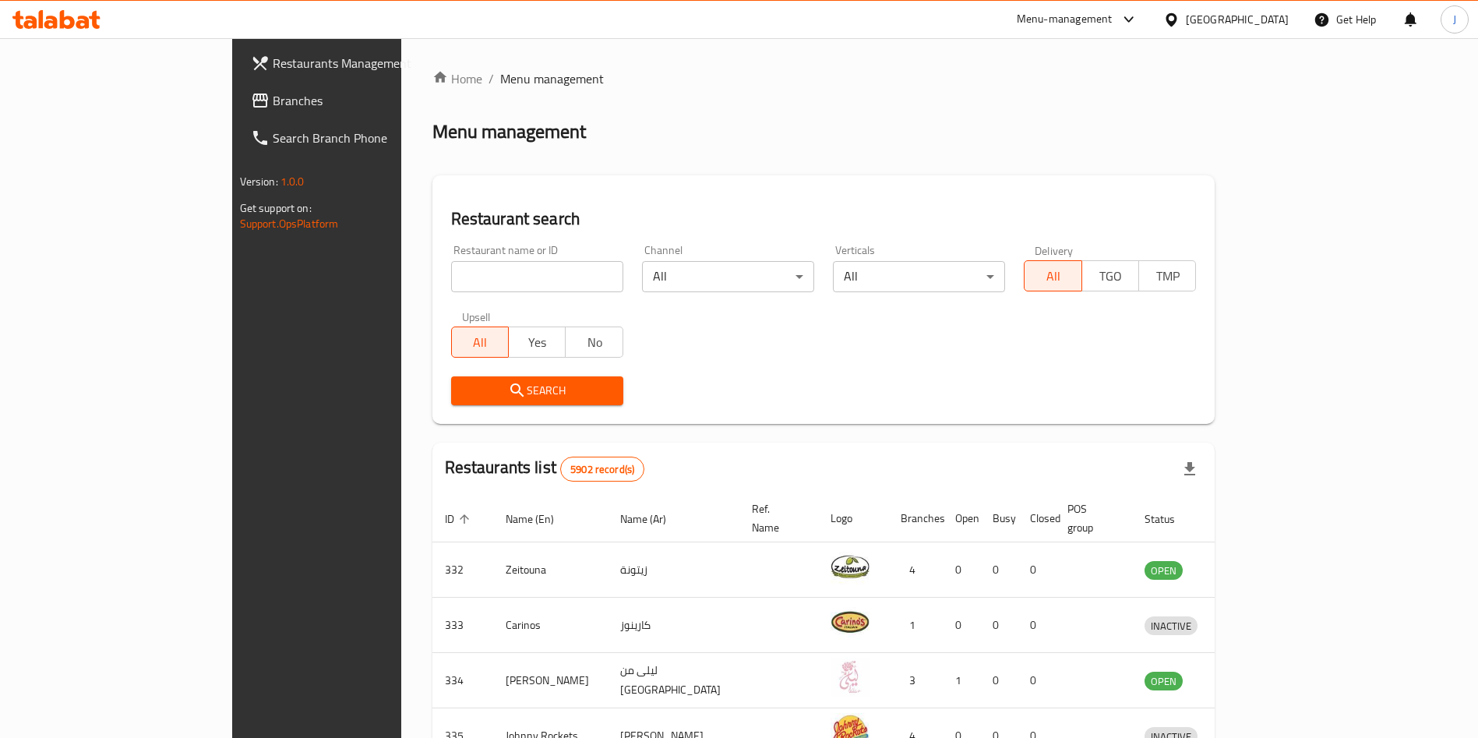
click at [479, 276] on input "search" at bounding box center [537, 276] width 172 height 31
type input "orang"
click button "Search" at bounding box center [537, 390] width 172 height 29
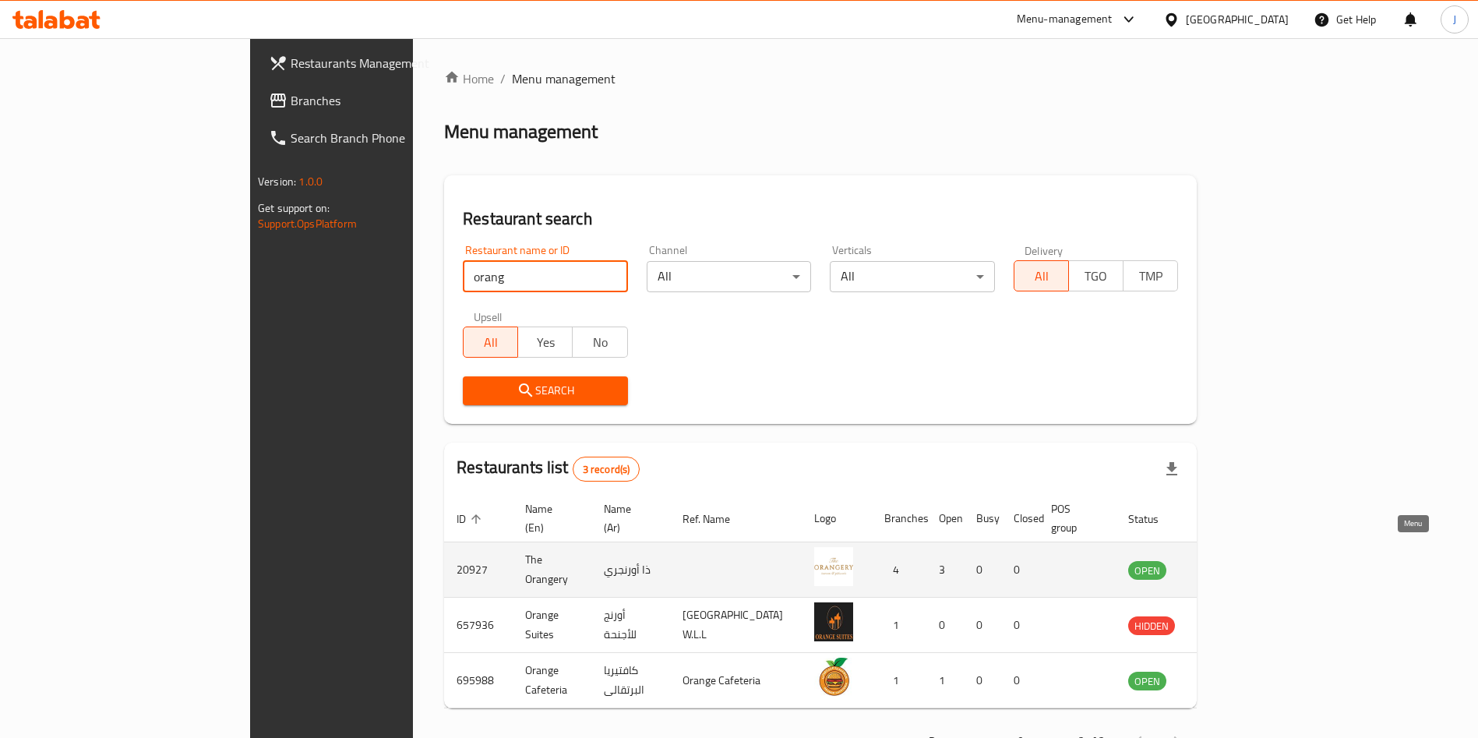
click at [1226, 567] on icon "enhanced table" at bounding box center [1222, 570] width 5 height 6
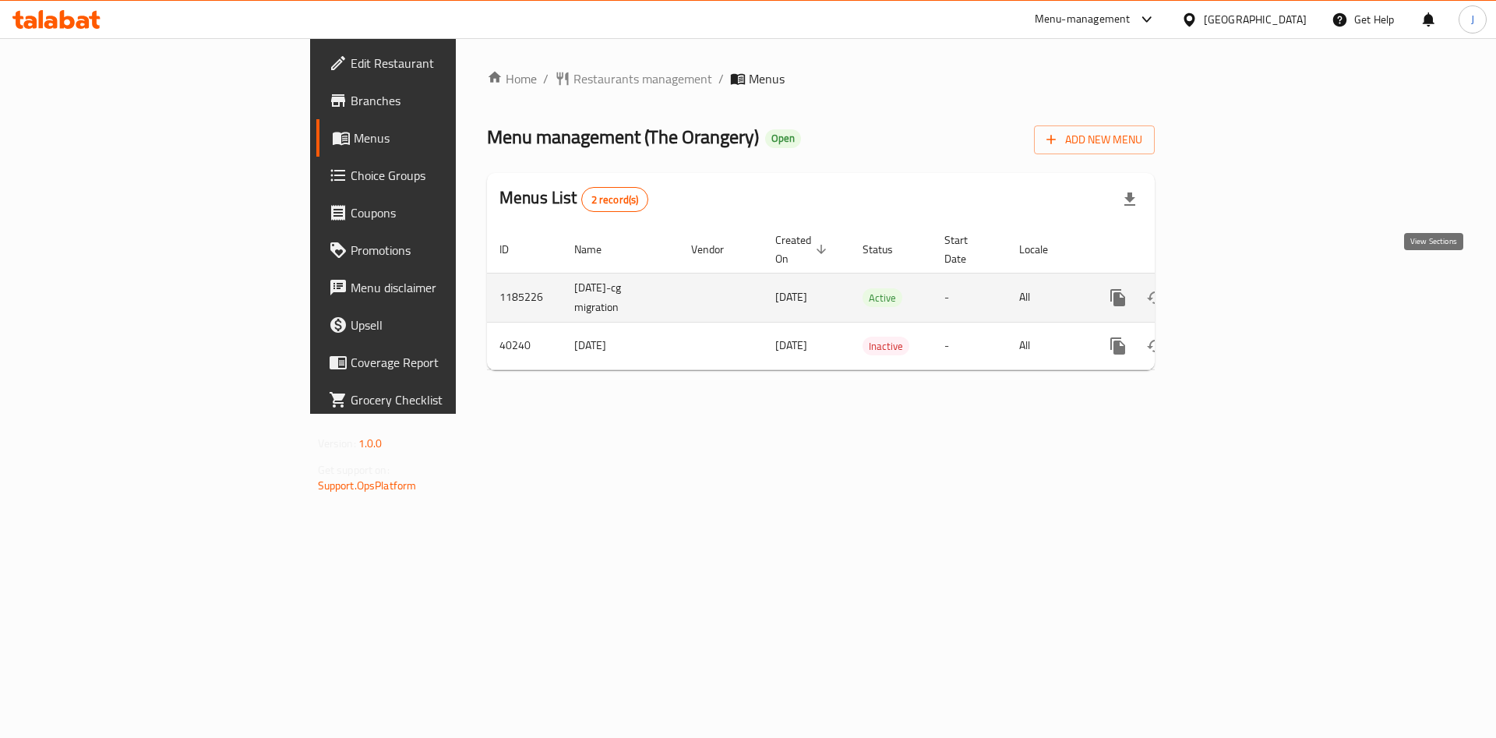
click at [1240, 288] on icon "enhanced table" at bounding box center [1230, 297] width 19 height 19
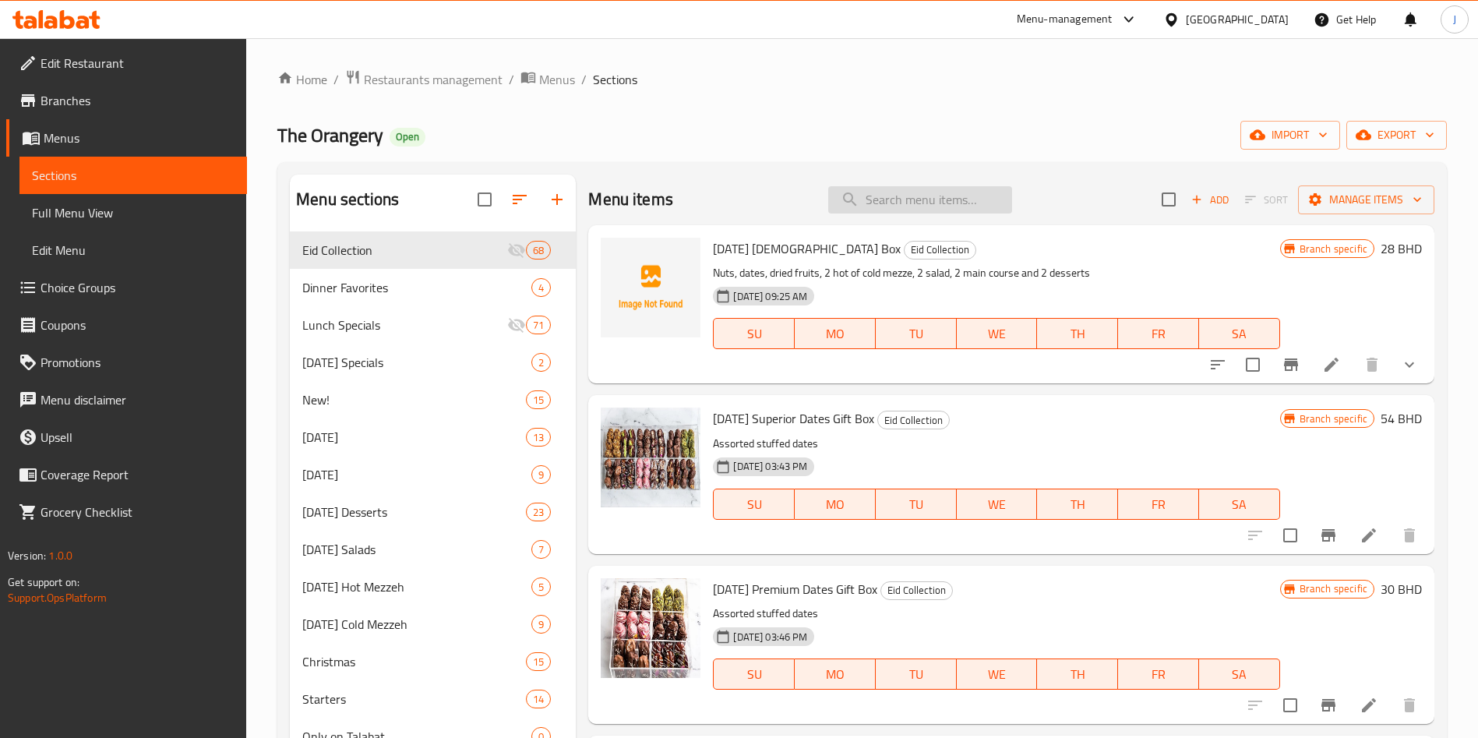
click at [934, 200] on input "search" at bounding box center [920, 199] width 184 height 27
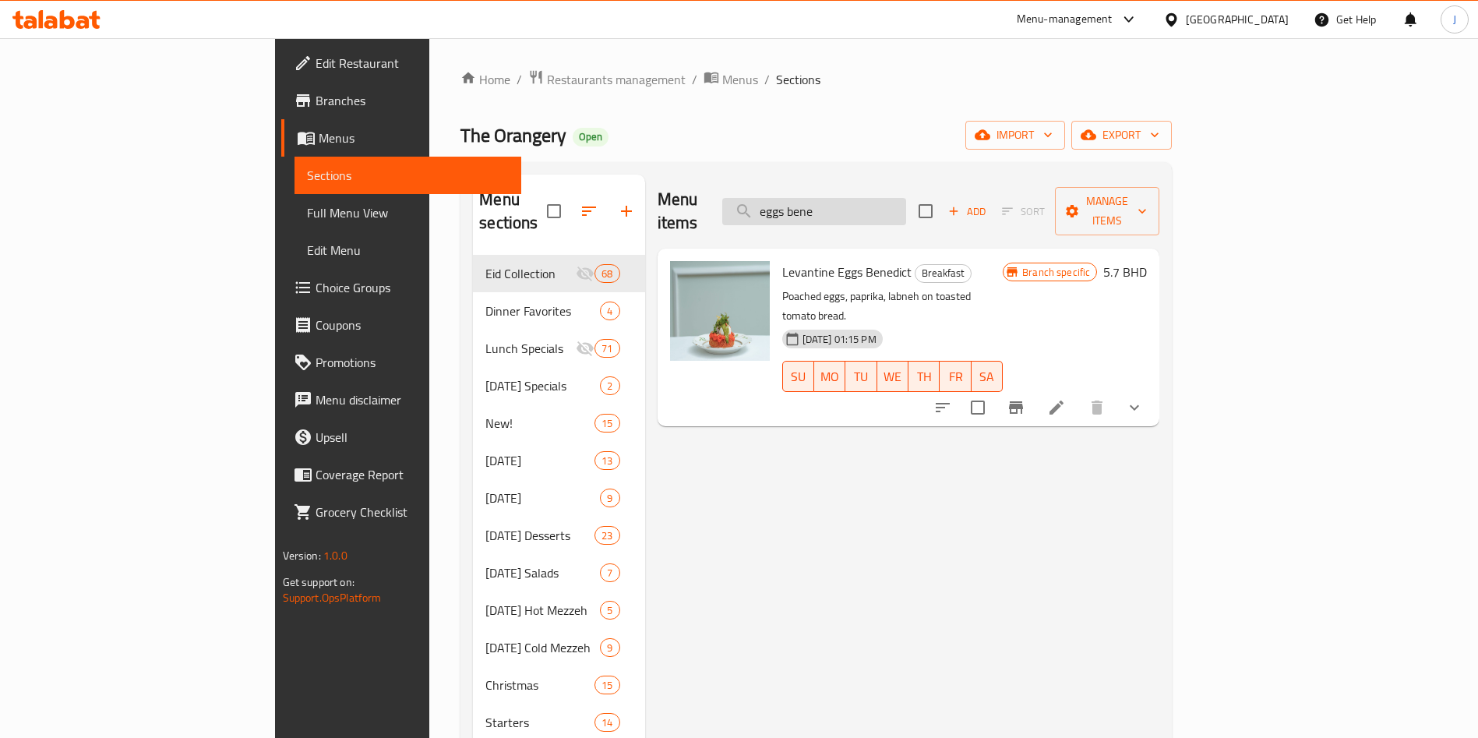
drag, startPoint x: 960, startPoint y: 200, endPoint x: 828, endPoint y: 201, distance: 132.5
click at [828, 201] on input "eggs bene" at bounding box center [814, 211] width 184 height 27
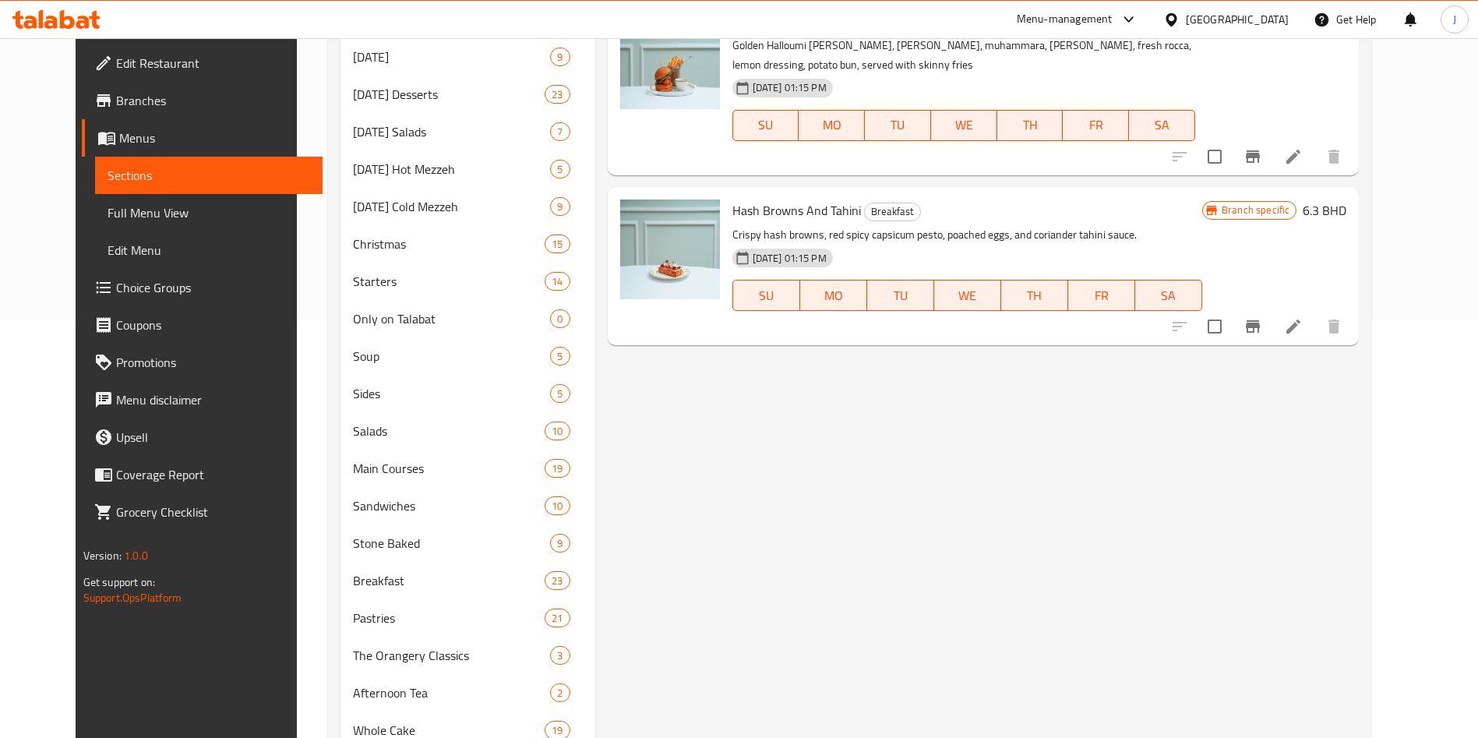
scroll to position [385, 0]
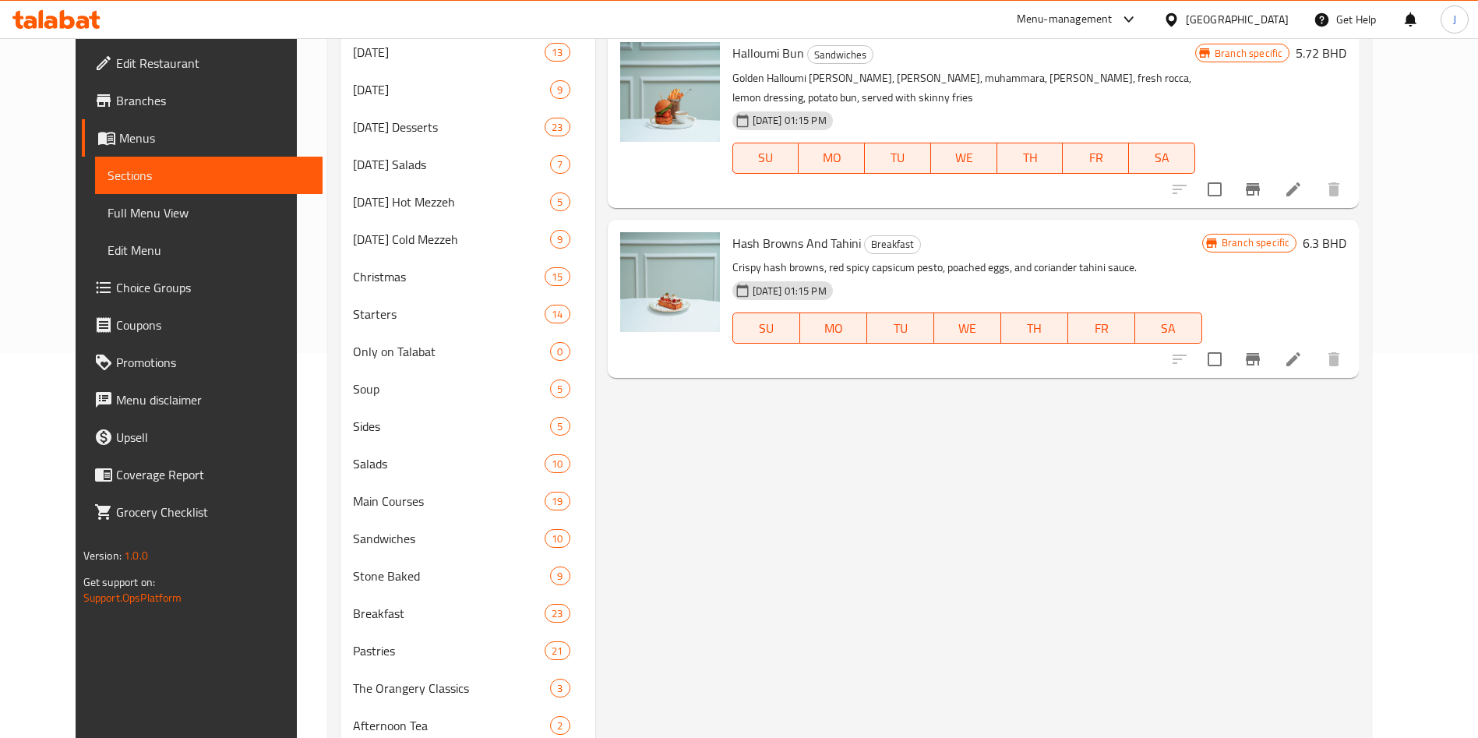
click at [1233, 526] on div "Menu items hash brown Add Sort Manage items Halloumi Bun Lunch Specials Golden …" at bounding box center [977, 607] width 765 height 1634
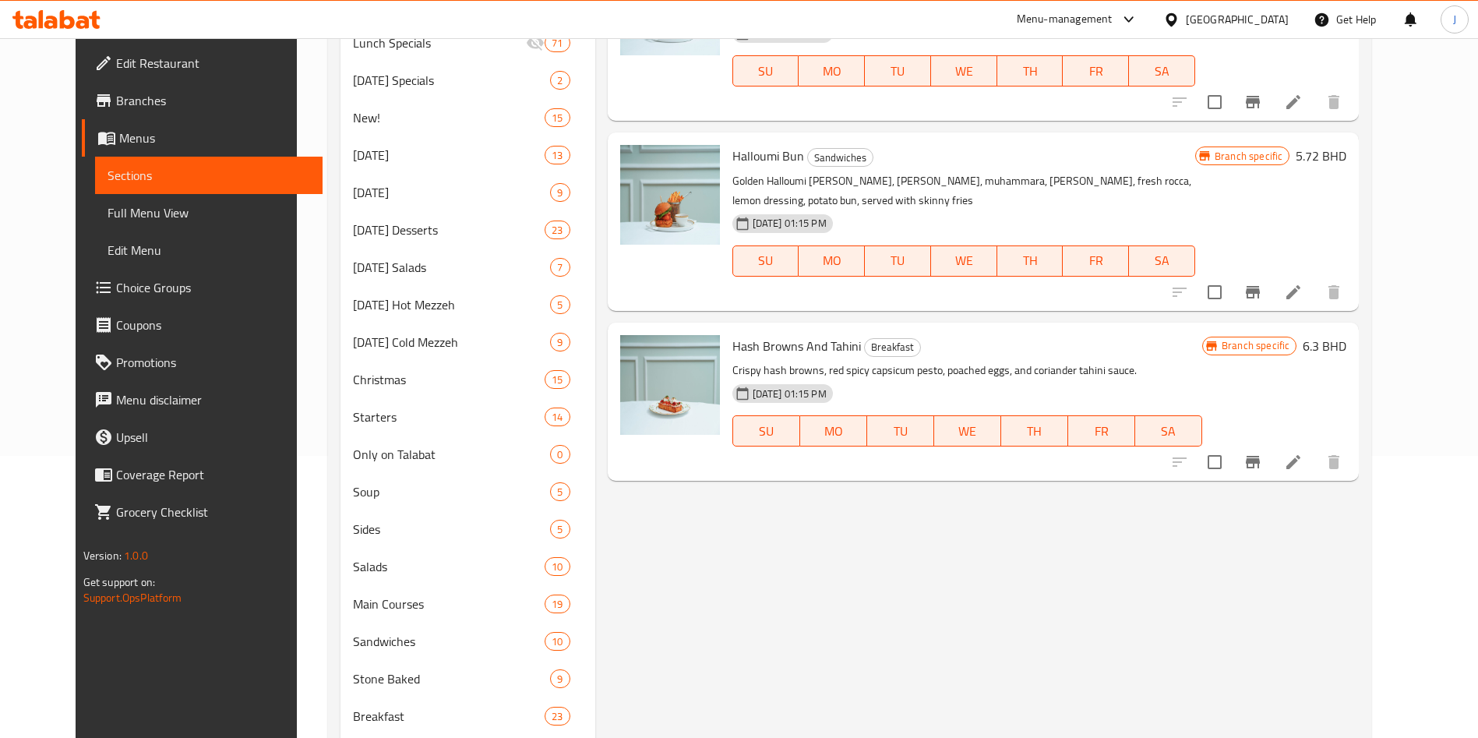
scroll to position [280, 0]
click at [634, 363] on icon "upload picture" at bounding box center [642, 358] width 16 height 14
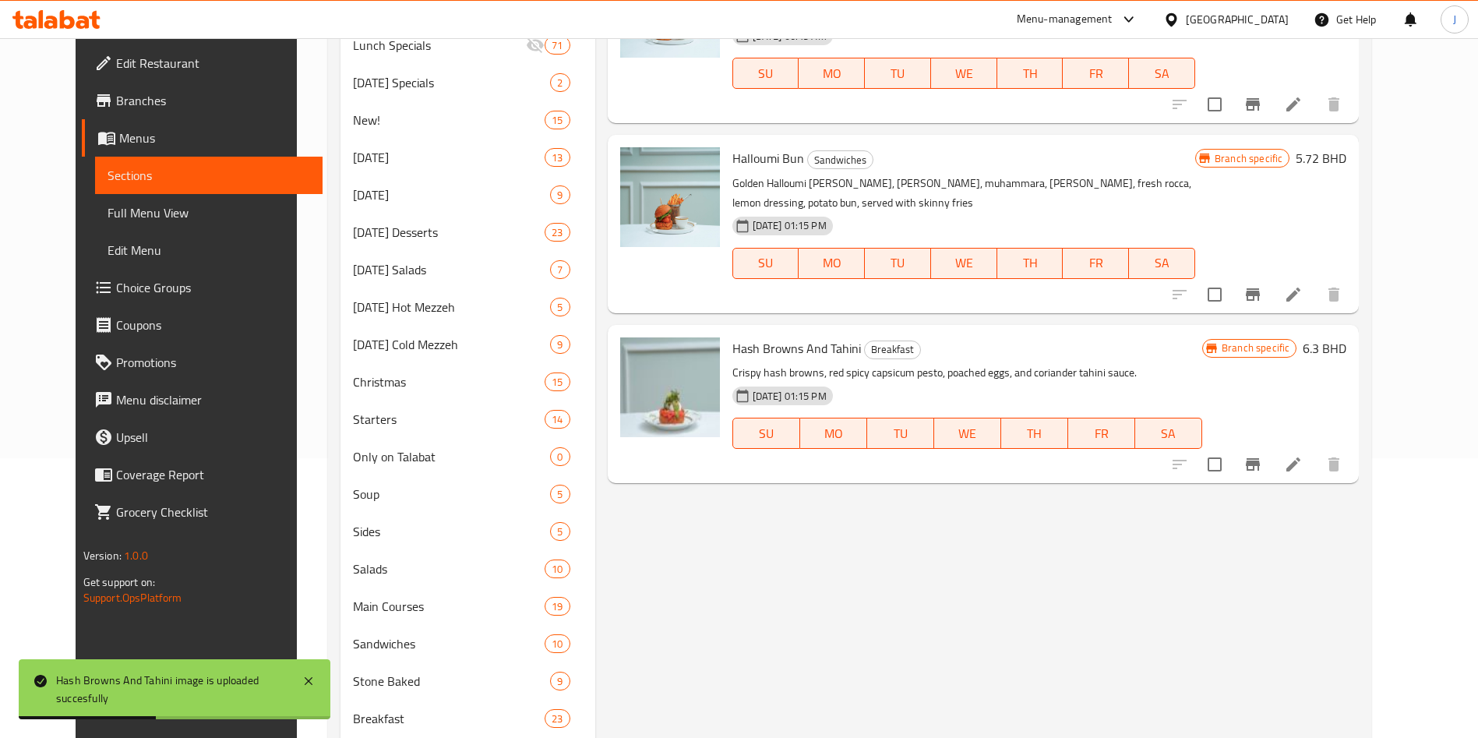
scroll to position [0, 0]
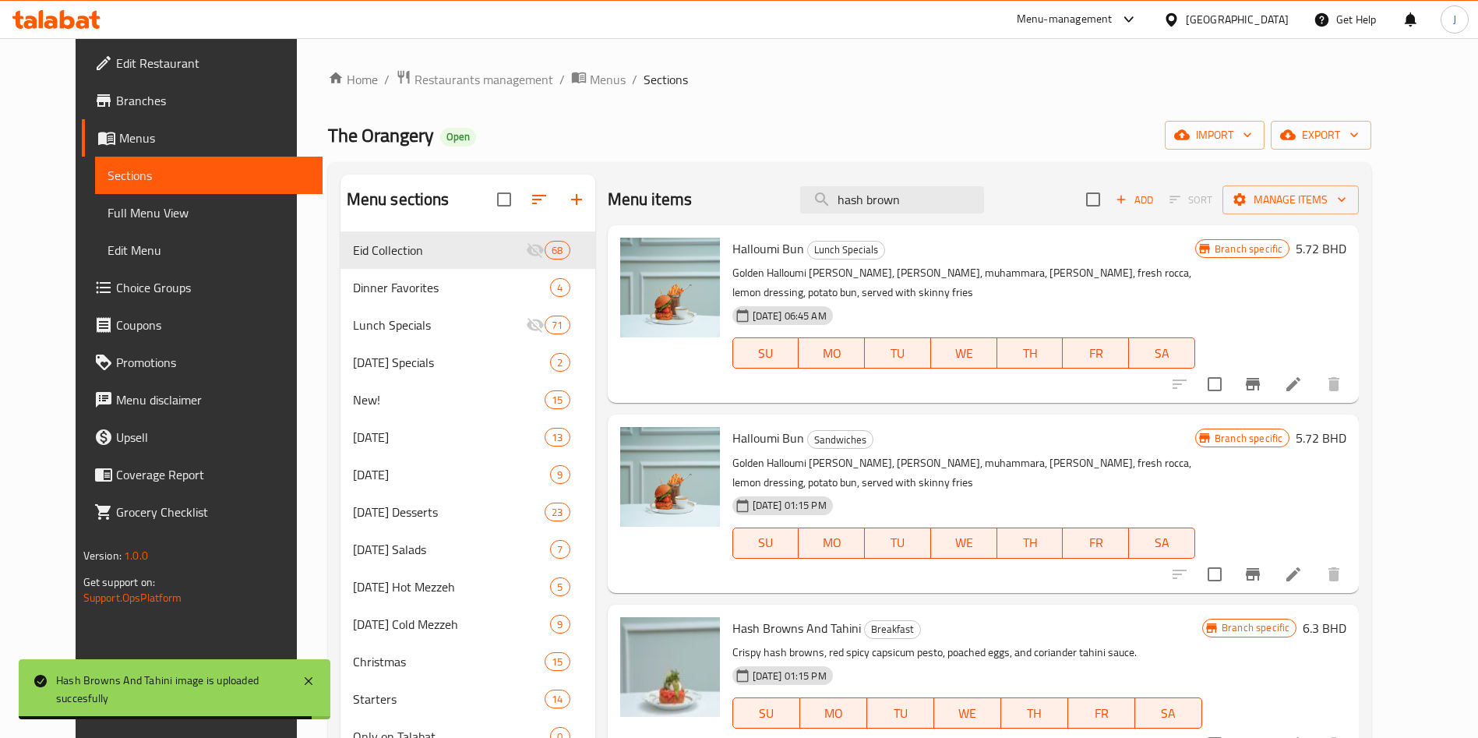
drag, startPoint x: 945, startPoint y: 202, endPoint x: 771, endPoint y: 213, distance: 174.9
click at [771, 214] on div "Menu items hash brown Add Sort Manage items" at bounding box center [984, 200] width 752 height 51
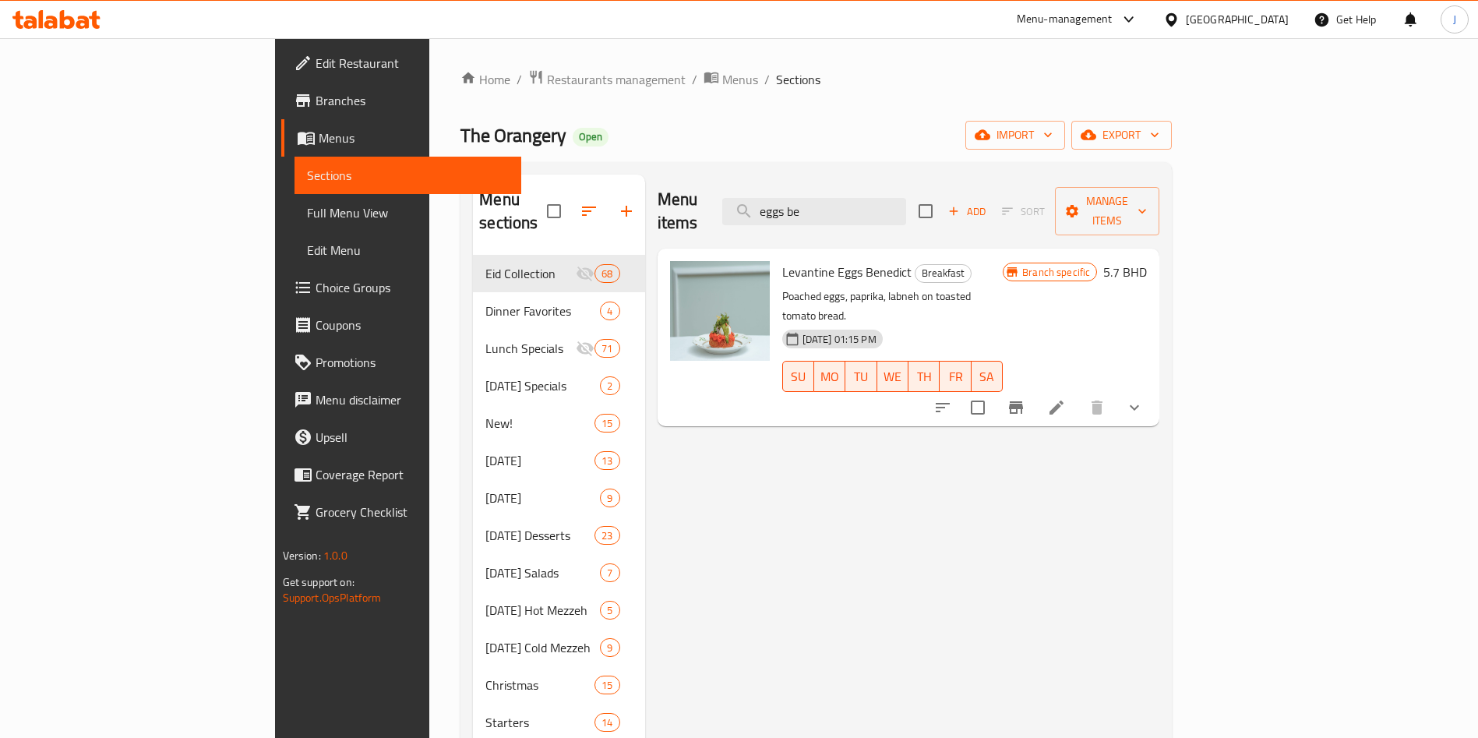
type input "eggs be"
click at [684, 275] on icon "upload picture" at bounding box center [692, 282] width 16 height 14
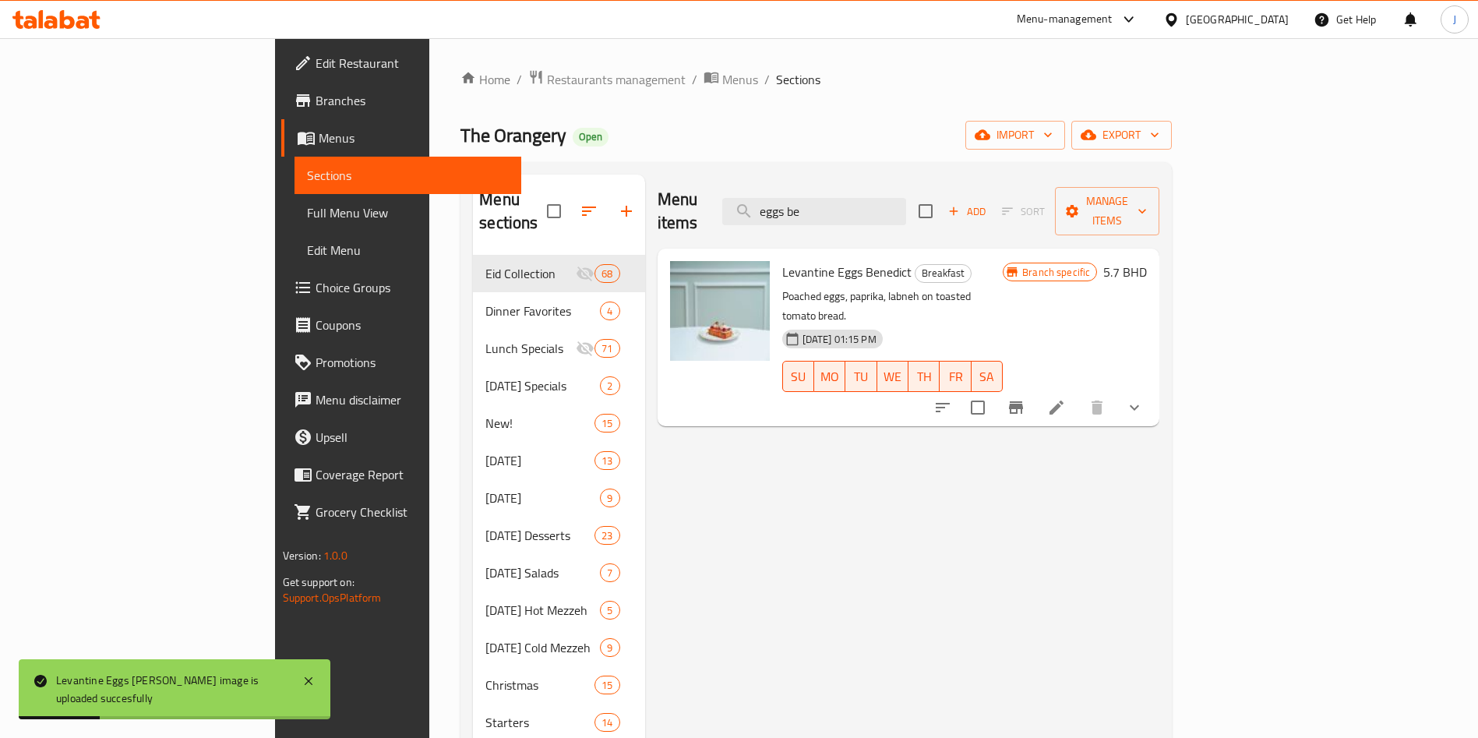
click at [307, 248] on span "Edit Menu" at bounding box center [408, 250] width 203 height 19
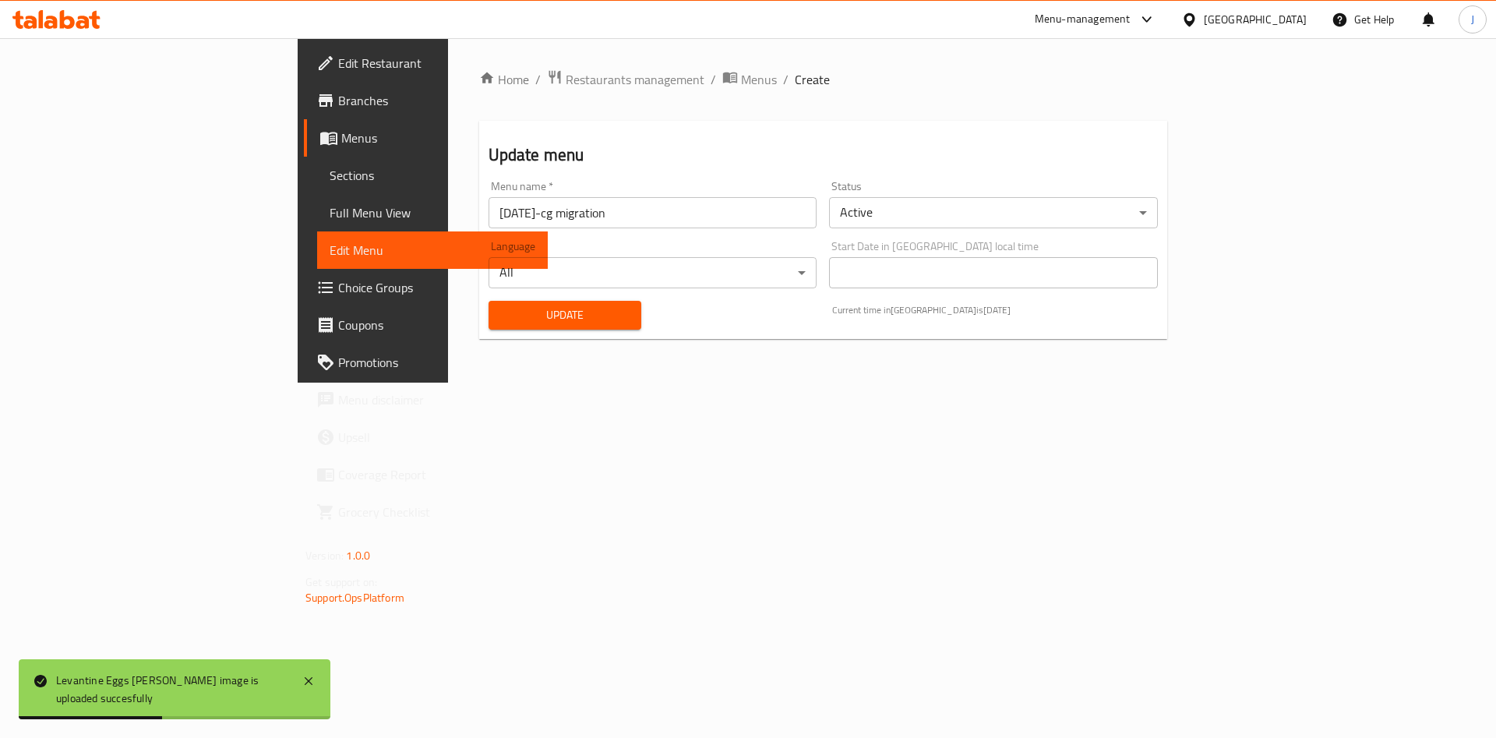
click at [501, 309] on span "Update" at bounding box center [565, 314] width 129 height 19
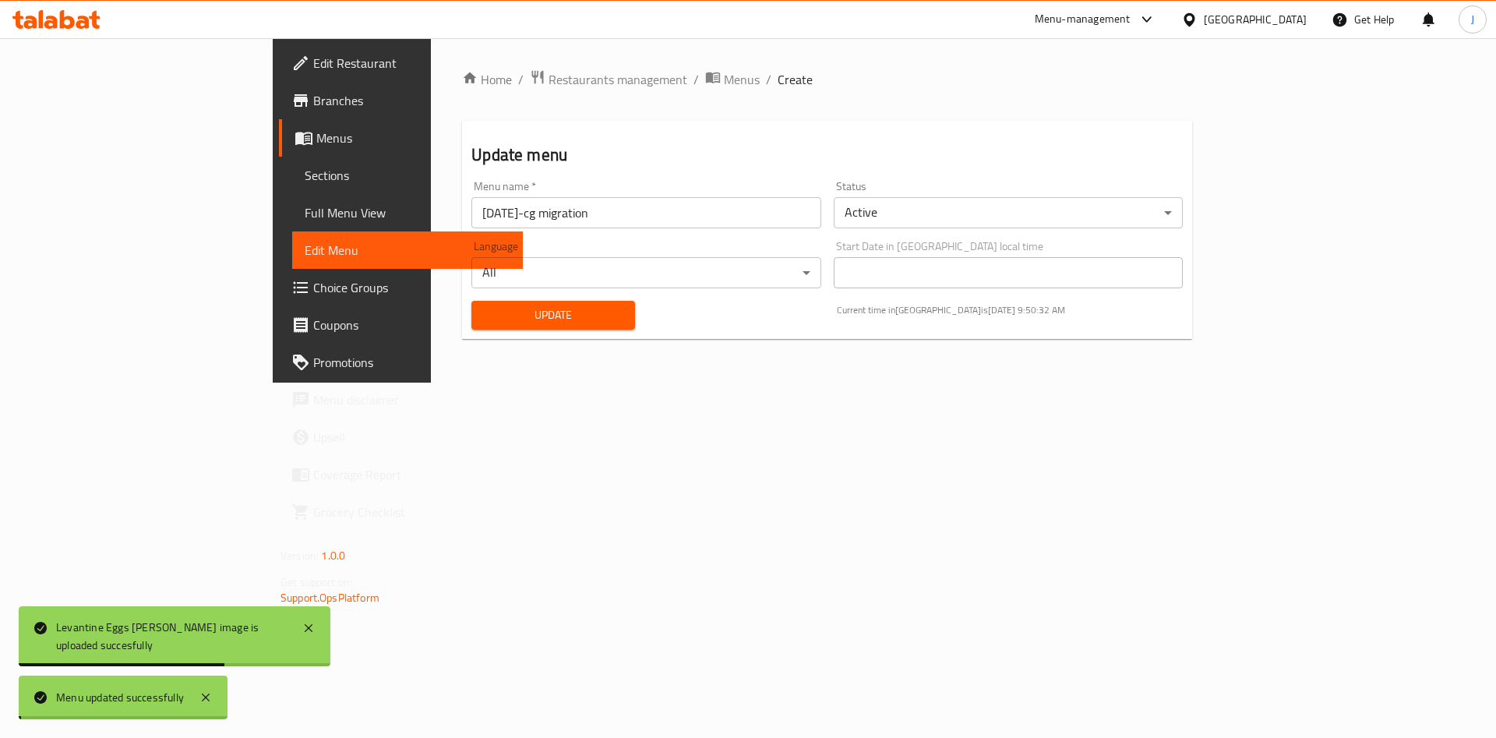
click at [484, 312] on span "Update" at bounding box center [553, 314] width 139 height 19
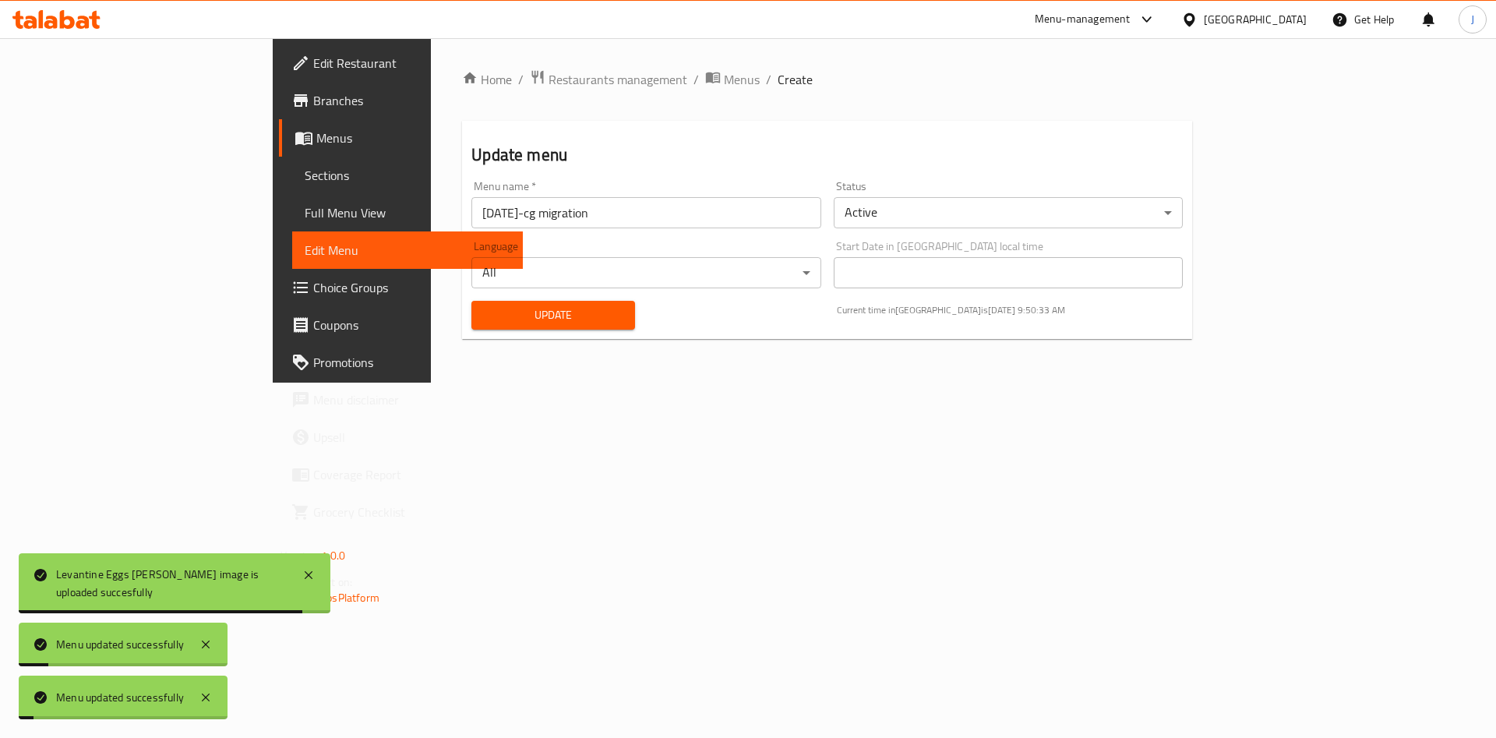
click at [305, 171] on span "Sections" at bounding box center [408, 175] width 206 height 19
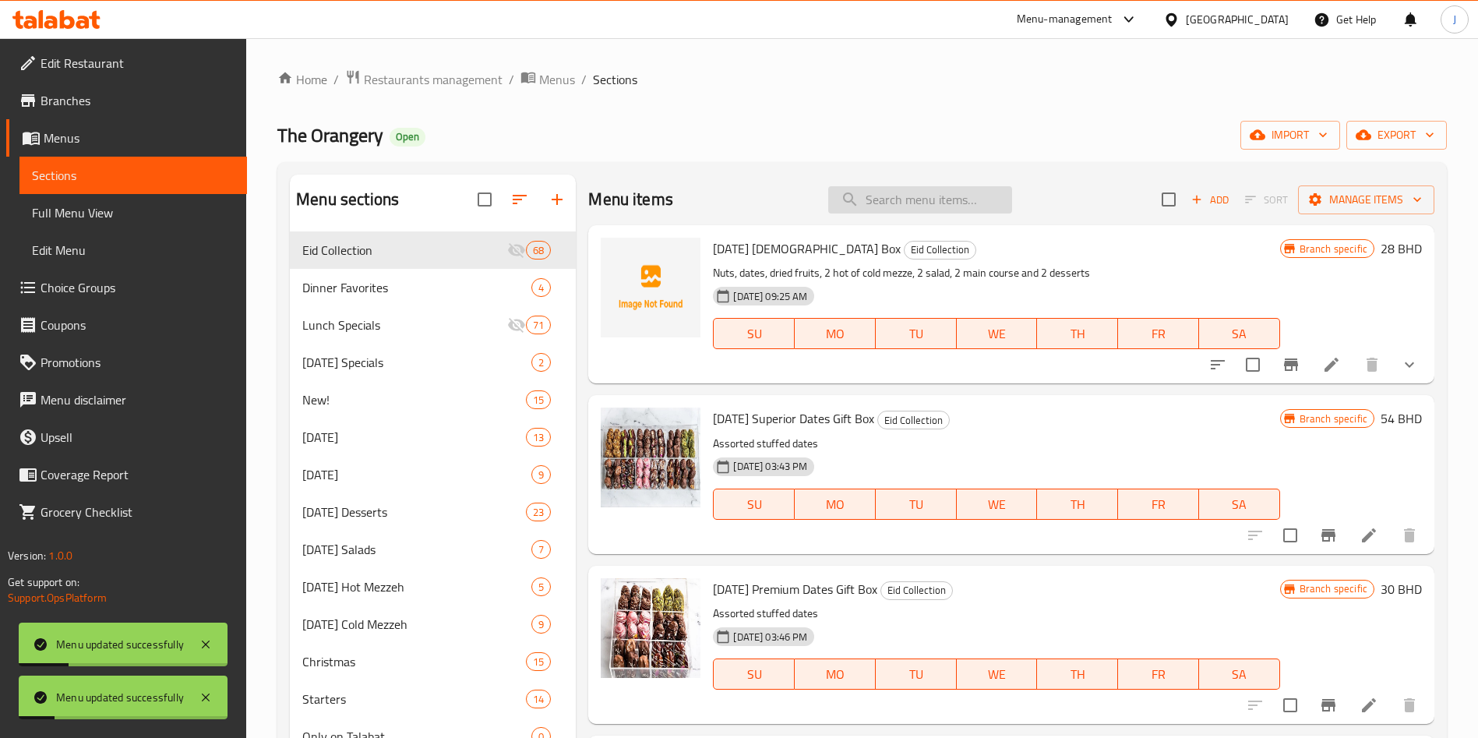
click at [870, 207] on input "search" at bounding box center [920, 199] width 184 height 27
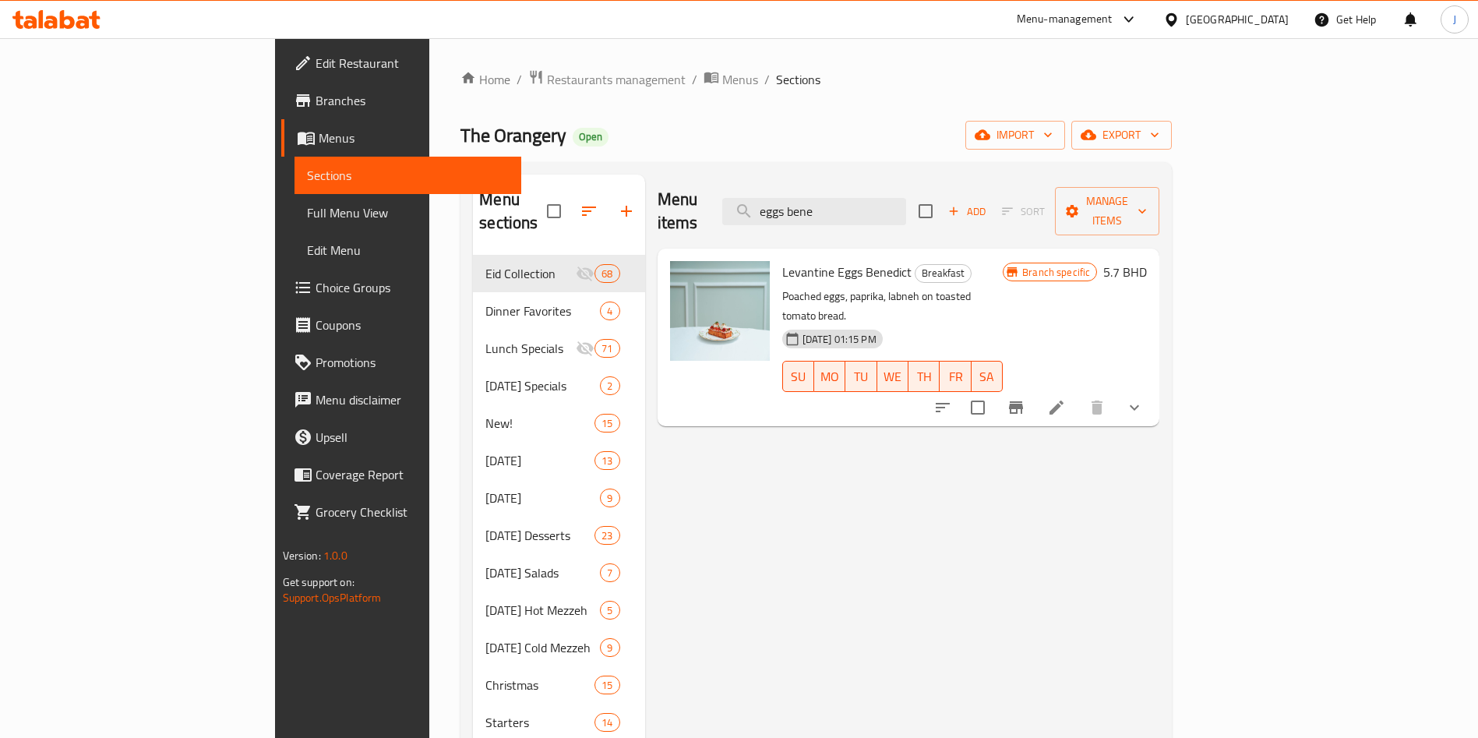
type input "eggs bene"
click at [307, 249] on span "Edit Menu" at bounding box center [408, 250] width 203 height 19
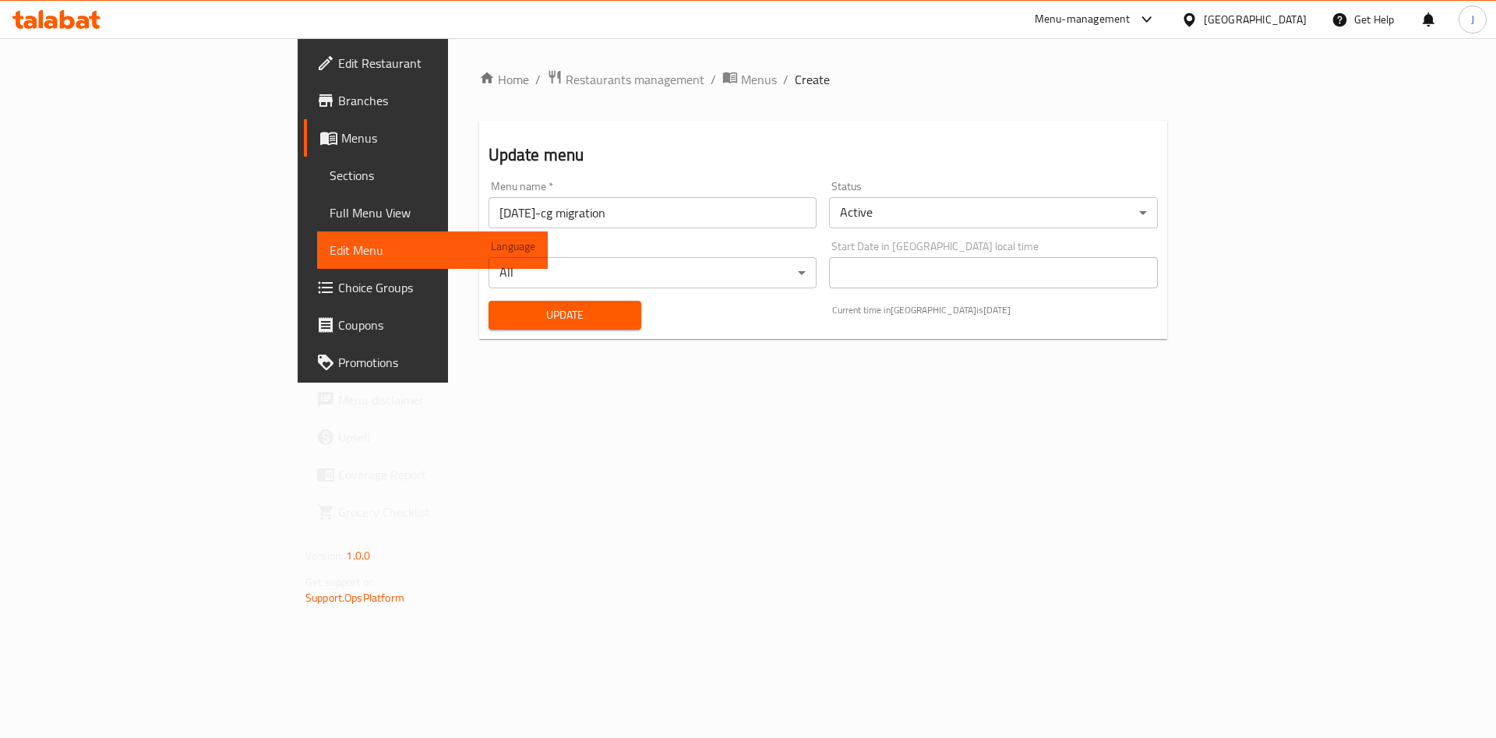
click at [489, 301] on button "Update" at bounding box center [566, 315] width 154 height 29
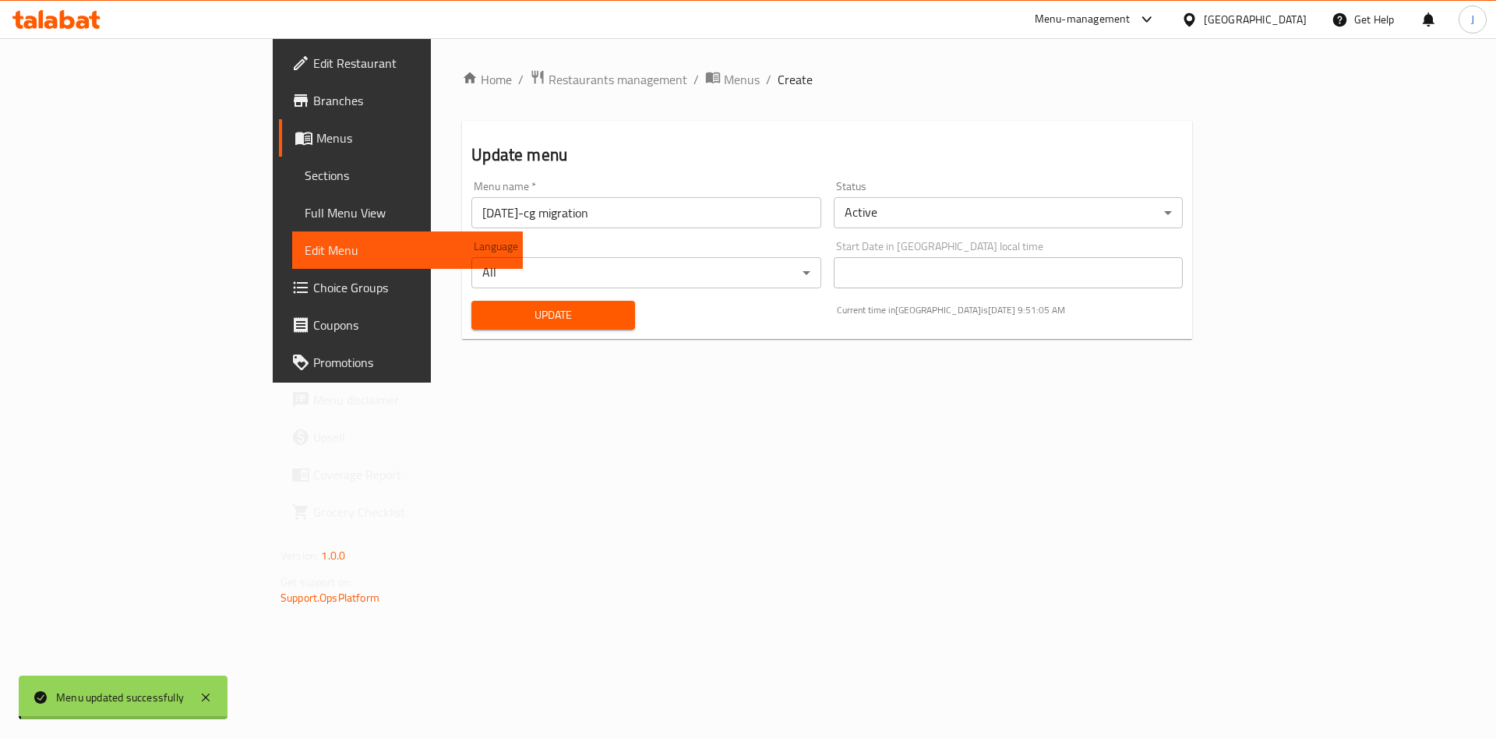
click at [305, 172] on span "Sections" at bounding box center [408, 175] width 206 height 19
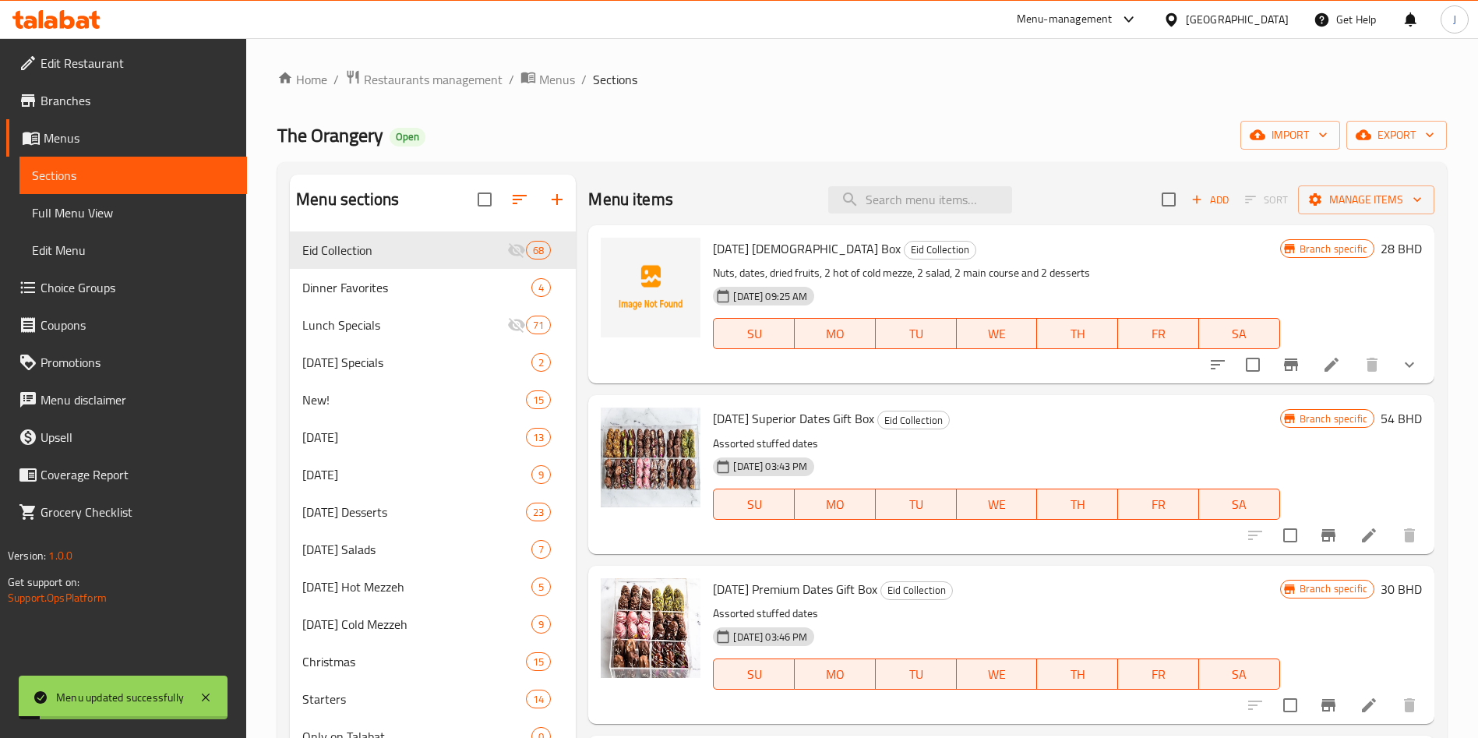
click at [925, 218] on div "Menu items Add Sort Manage items" at bounding box center [1011, 200] width 846 height 51
click at [926, 203] on input "search" at bounding box center [920, 199] width 184 height 27
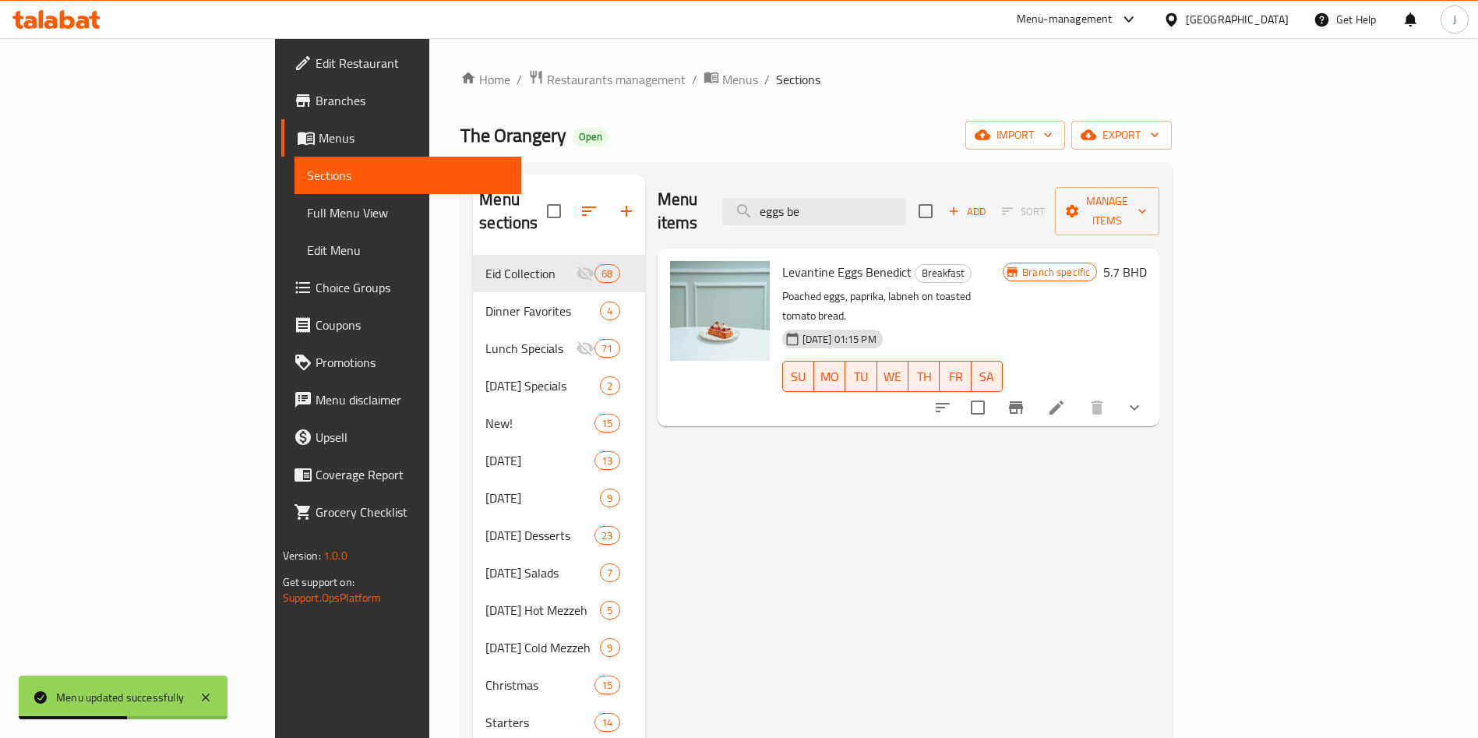
type input "eggs be"
